Goal: Check status: Check status

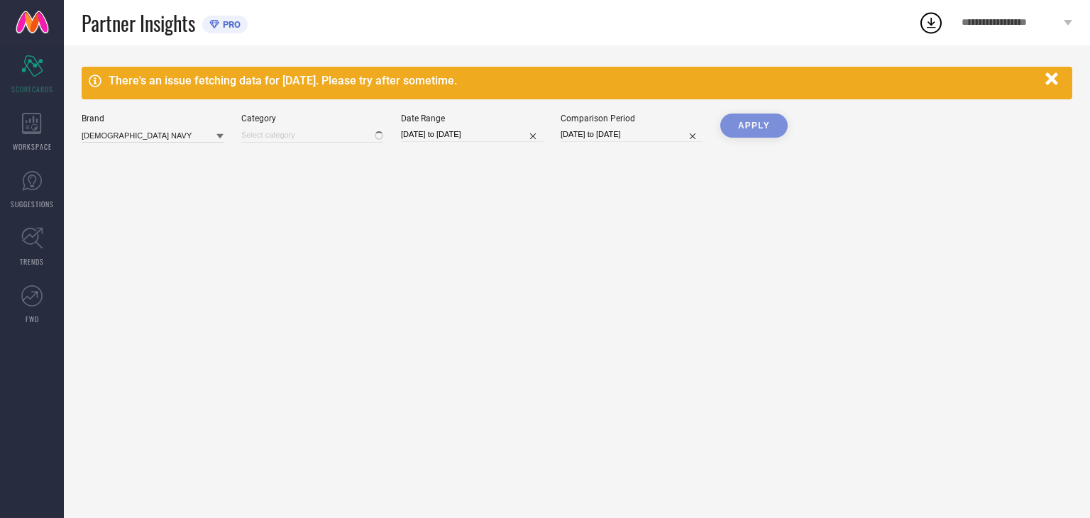
type input "All"
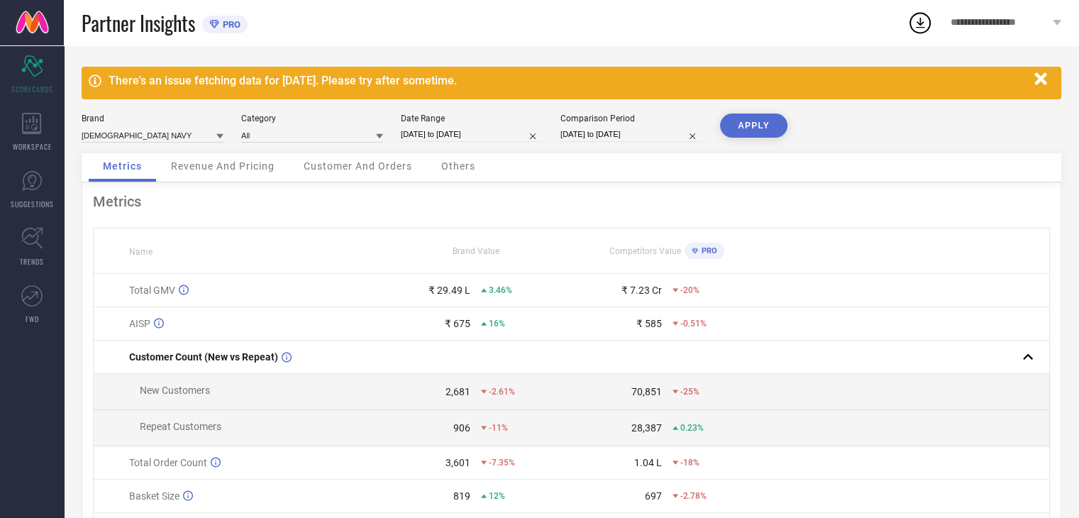
click at [435, 138] on input "[DATE] to [DATE]" at bounding box center [472, 134] width 142 height 15
select select "7"
select select "2025"
select select "8"
select select "2025"
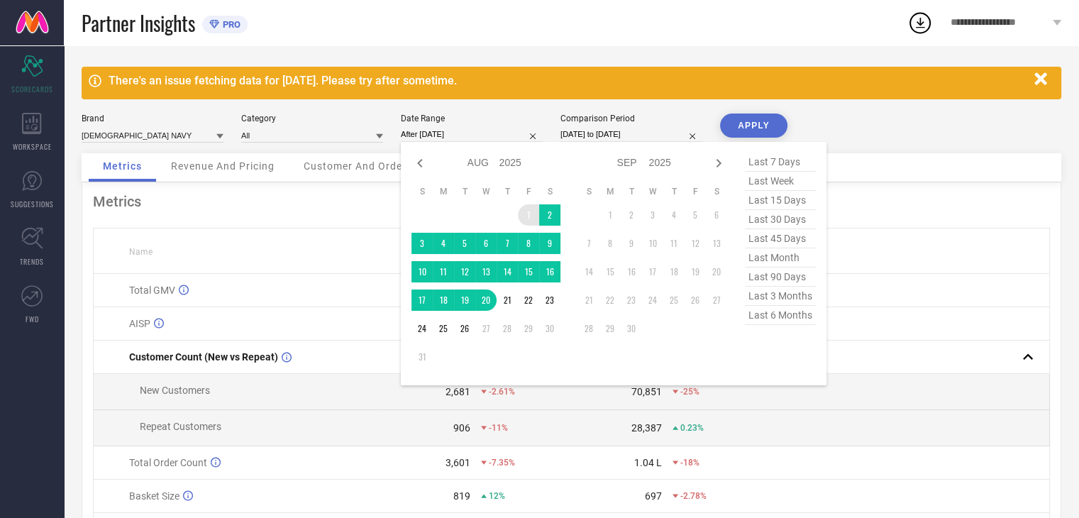
click at [528, 211] on td "1" at bounding box center [528, 214] width 21 height 21
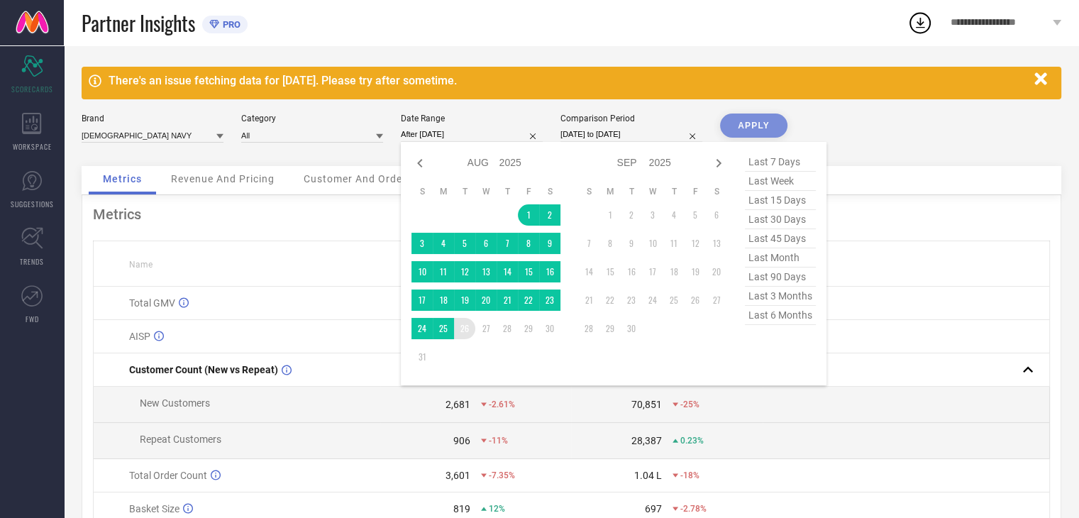
type input "[DATE] to [DATE]"
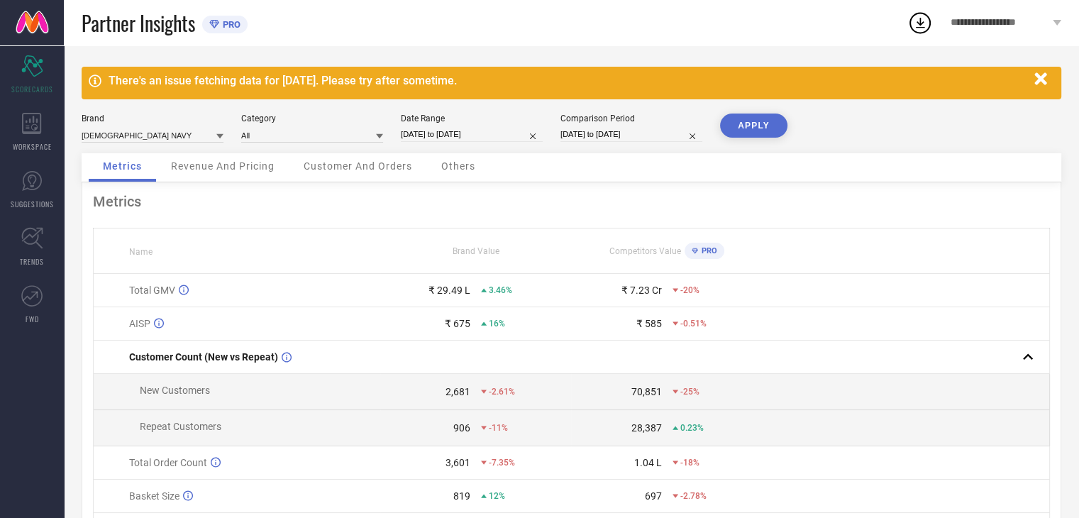
click at [630, 118] on div "Comparison Period" at bounding box center [632, 119] width 142 height 10
click at [624, 133] on input "[DATE] to [DATE]" at bounding box center [632, 134] width 142 height 15
select select "7"
select select "2024"
select select "8"
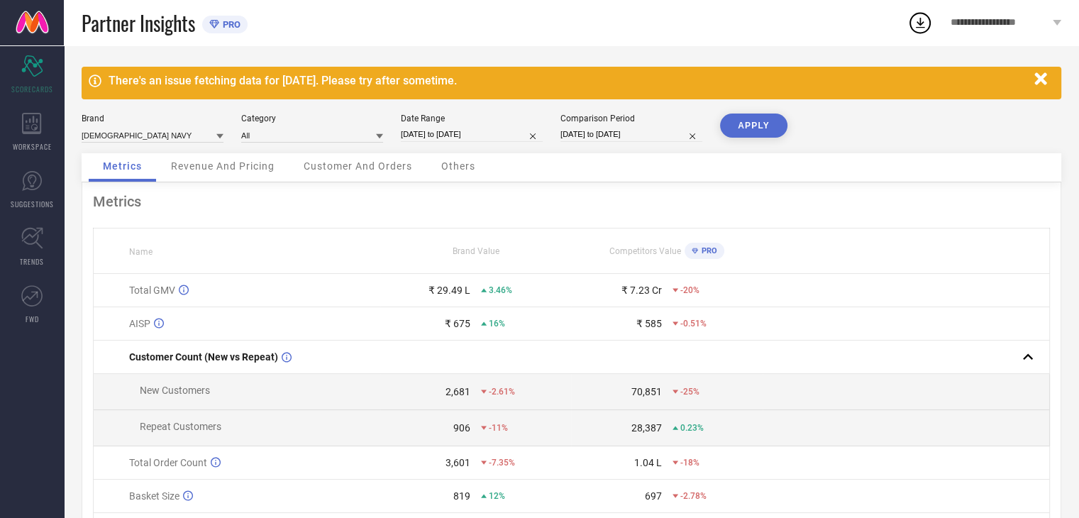
select select "2024"
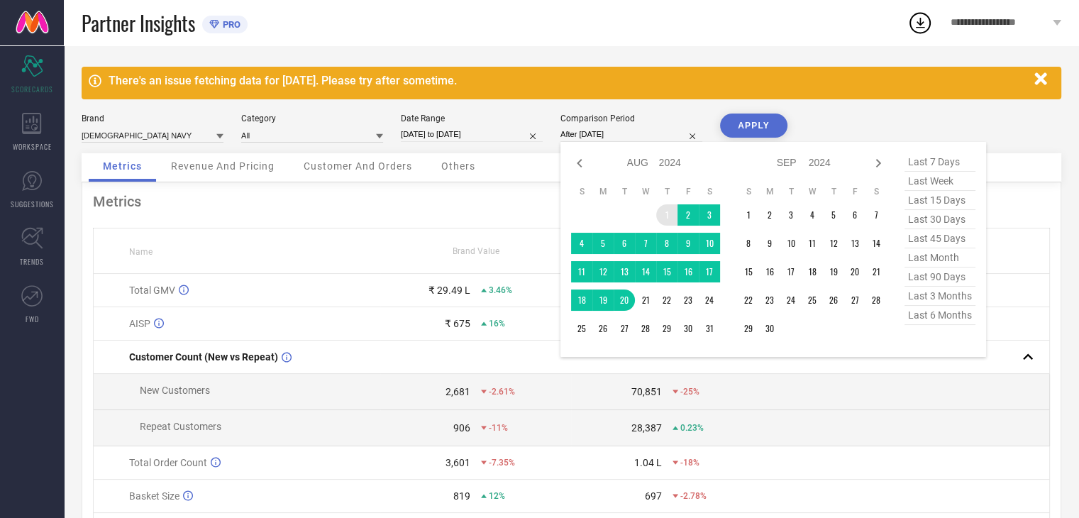
click at [660, 209] on td "1" at bounding box center [666, 214] width 21 height 21
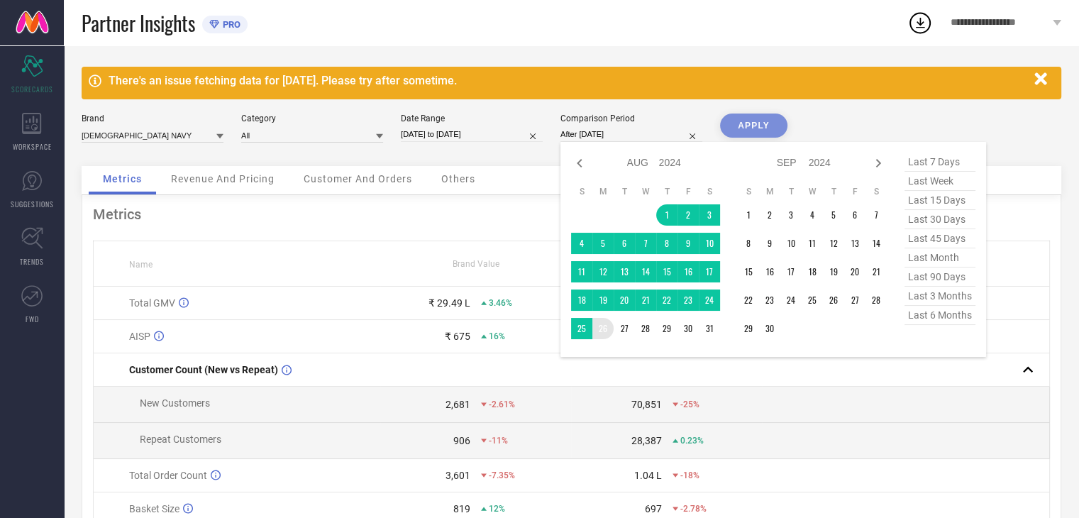
type input "[DATE] to [DATE]"
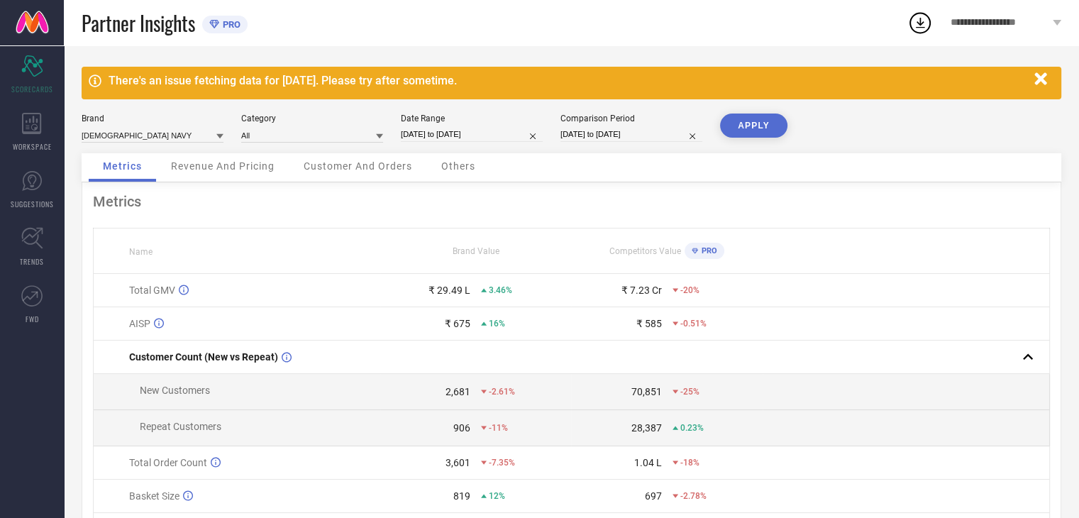
click at [739, 123] on button "APPLY" at bounding box center [753, 126] width 67 height 24
click at [161, 137] on input at bounding box center [153, 135] width 142 height 15
click at [150, 176] on div "[PERSON_NAME]" at bounding box center [153, 179] width 142 height 24
type input "All"
click at [744, 123] on button "APPLY" at bounding box center [753, 126] width 67 height 24
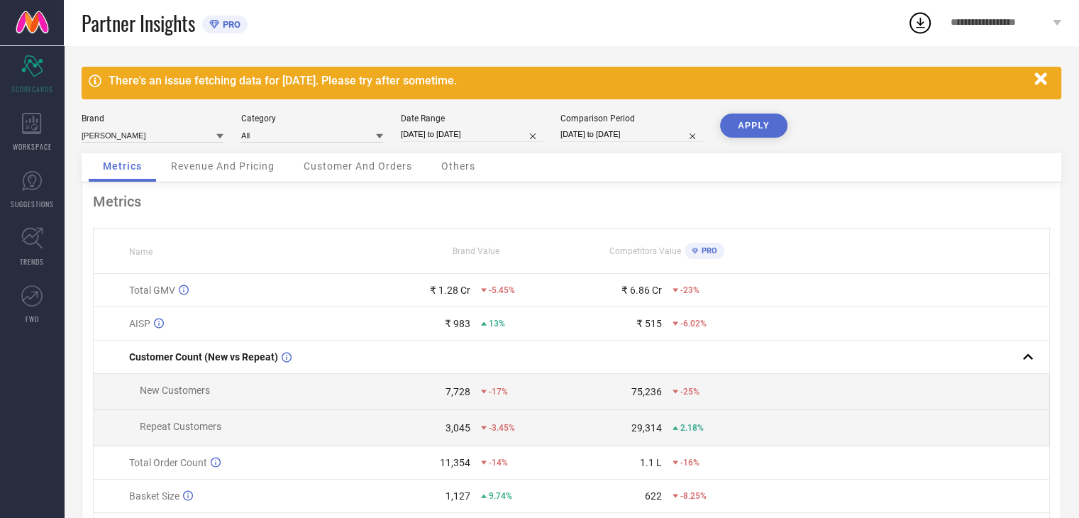
click at [1044, 83] on icon "button" at bounding box center [1041, 78] width 12 height 12
